Goal: Task Accomplishment & Management: Use online tool/utility

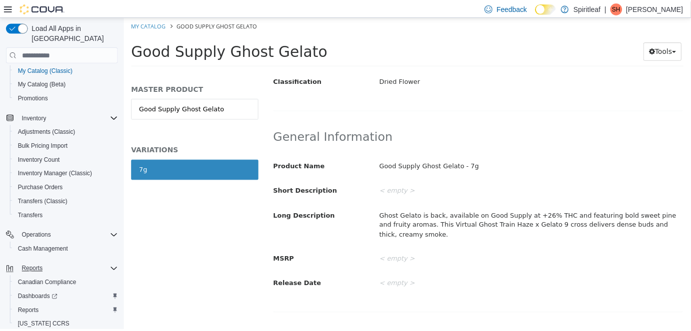
scroll to position [142, 0]
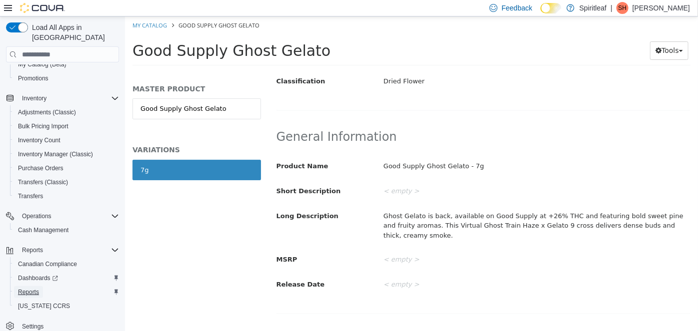
click at [37, 288] on span "Reports" at bounding box center [28, 292] width 21 height 8
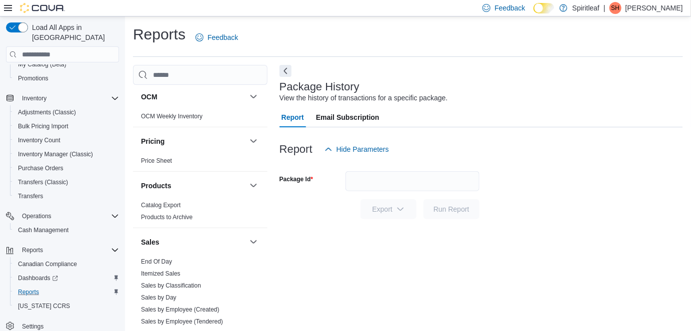
scroll to position [681, 0]
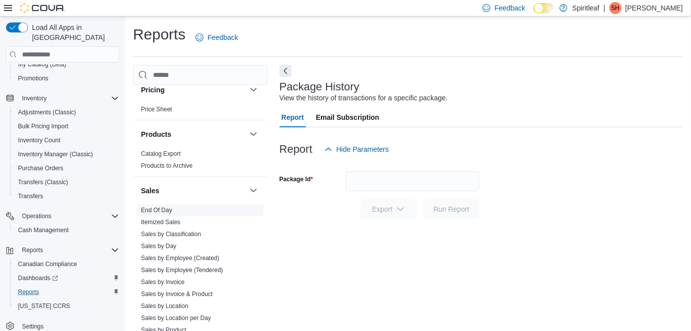
click at [157, 207] on link "End Of Day" at bounding box center [156, 210] width 31 height 7
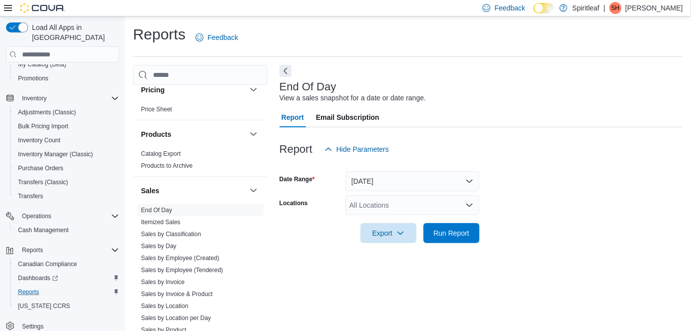
scroll to position [10, 0]
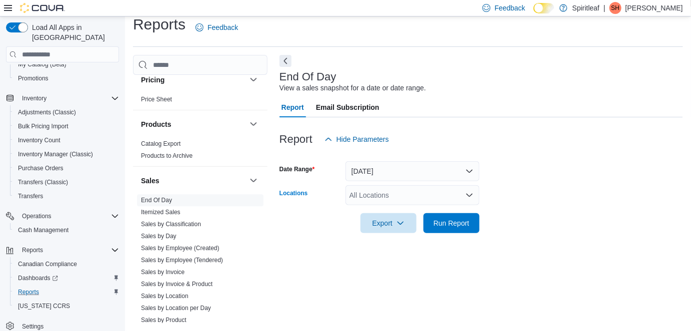
click at [365, 196] on div "All Locations" at bounding box center [412, 195] width 134 height 20
type input "***"
click at [410, 211] on span "267 - [GEOGRAPHIC_DATA]" at bounding box center [427, 212] width 91 height 10
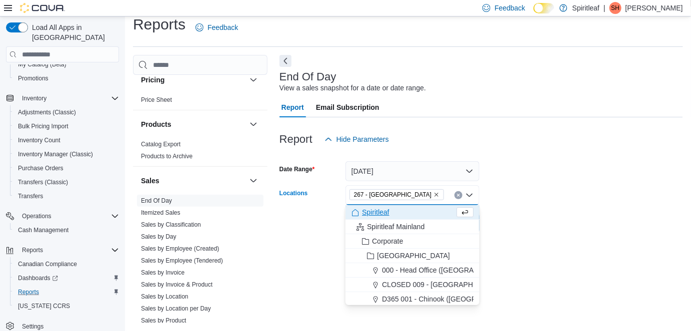
click at [586, 185] on form "Date Range [DATE] Locations 267 - [GEOGRAPHIC_DATA] Combo box. Selected. 267 - …" at bounding box center [480, 191] width 403 height 84
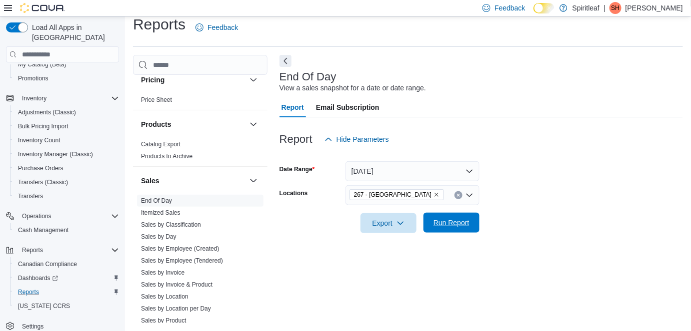
click at [465, 219] on span "Run Report" at bounding box center [451, 223] width 36 height 10
